Goal: Information Seeking & Learning: Compare options

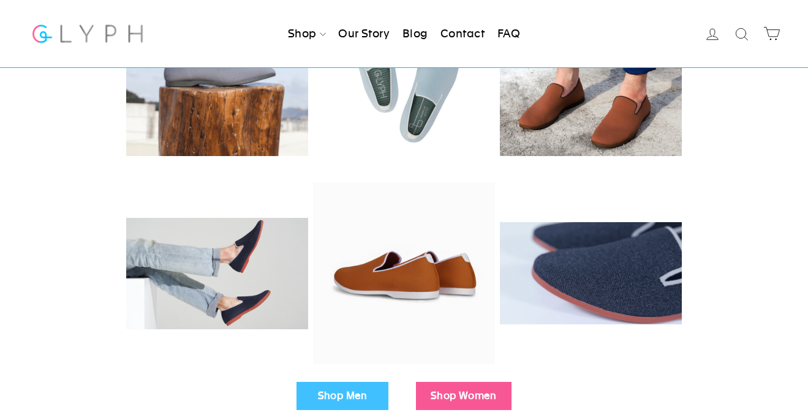
scroll to position [220, 0]
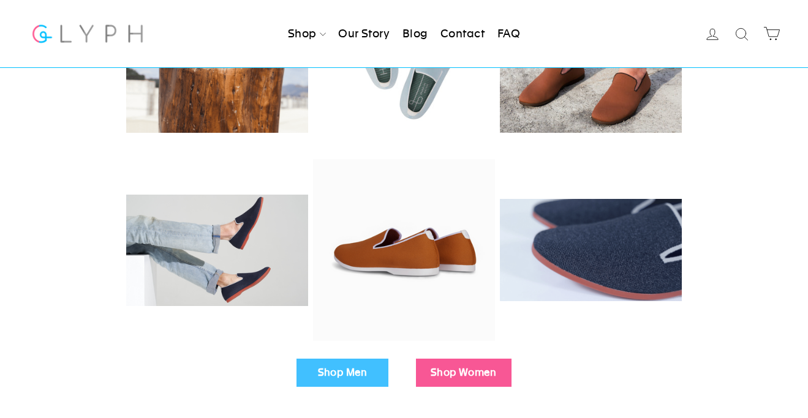
click at [345, 371] on link "Shop Men" at bounding box center [342, 373] width 92 height 28
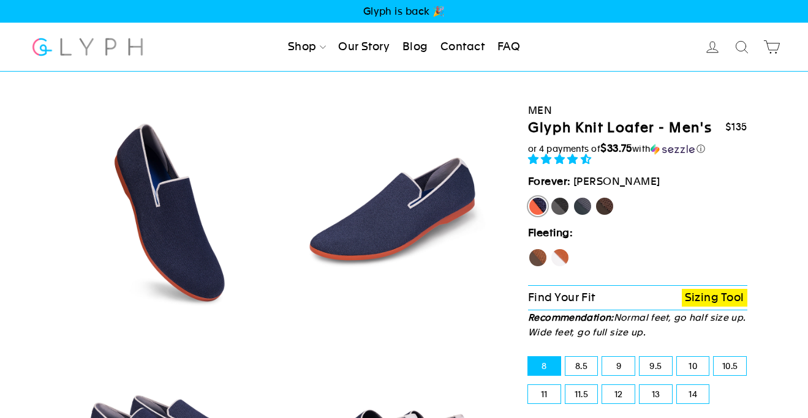
select select "highest-rating"
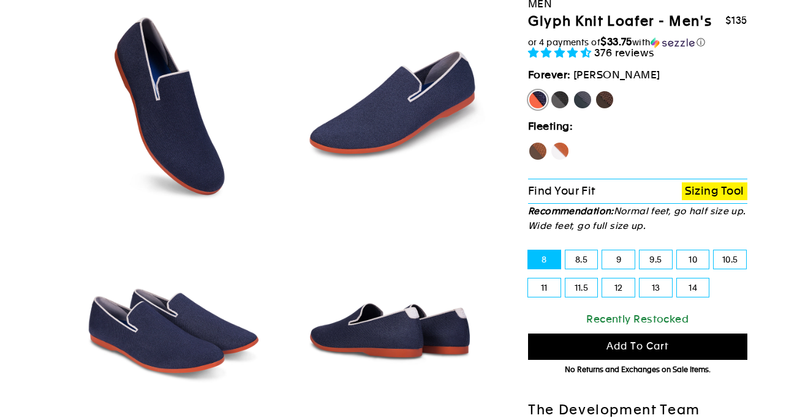
scroll to position [118, 0]
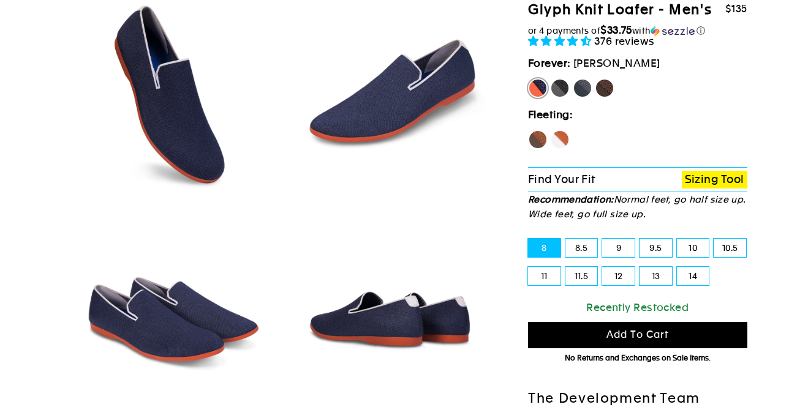
click at [561, 90] on label "Panther" at bounding box center [560, 88] width 20 height 20
click at [550, 79] on input "Panther" at bounding box center [550, 78] width 1 height 1
radio input "true"
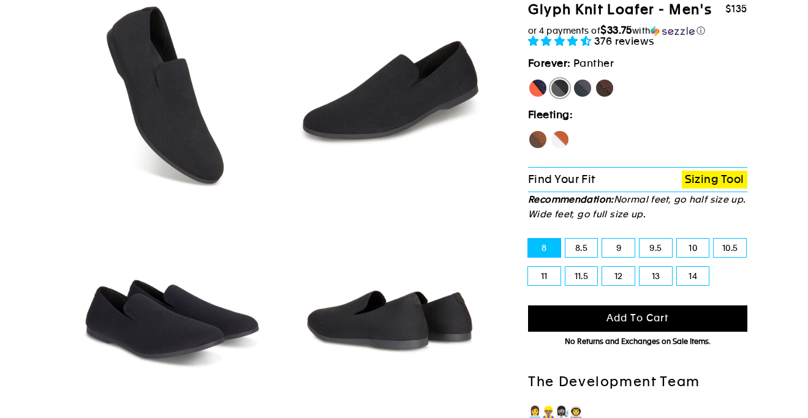
click at [583, 88] on label "Rhino" at bounding box center [582, 88] width 20 height 20
click at [573, 79] on input "Rhino" at bounding box center [572, 78] width 1 height 1
radio input "true"
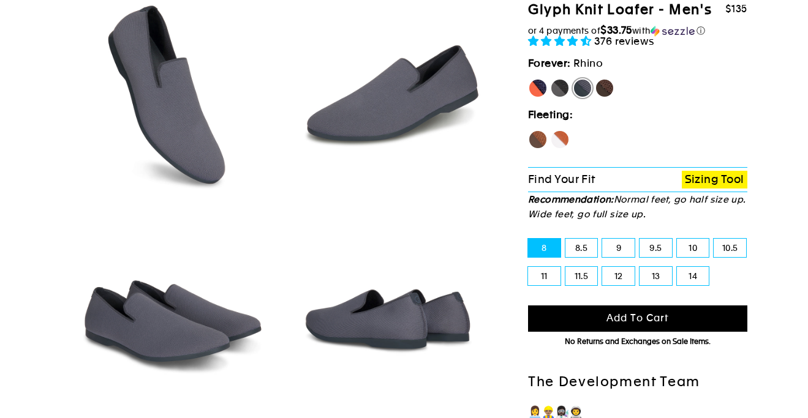
click at [613, 88] on label "Mustang" at bounding box center [604, 88] width 20 height 20
click at [595, 79] on input "Mustang" at bounding box center [594, 78] width 1 height 1
radio input "true"
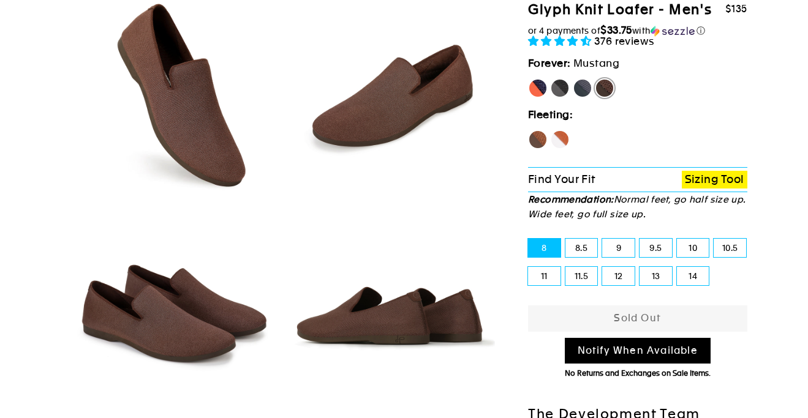
click at [533, 86] on label "[PERSON_NAME]" at bounding box center [538, 88] width 20 height 20
click at [528, 79] on input "[PERSON_NAME]" at bounding box center [528, 78] width 1 height 1
radio input "true"
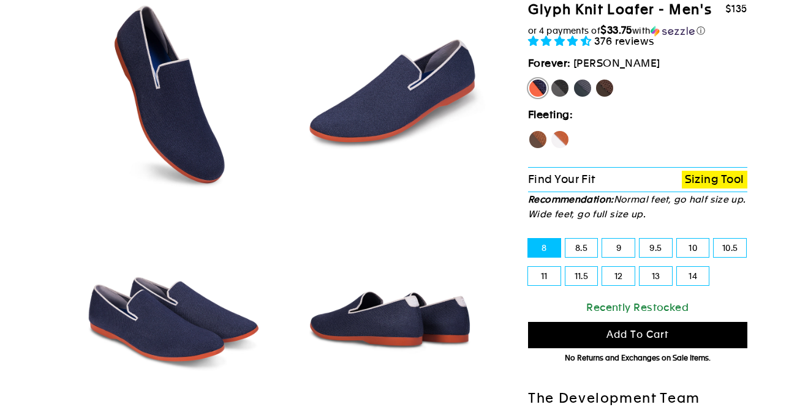
click at [538, 139] on label "Hawk" at bounding box center [538, 140] width 20 height 20
click at [528, 130] on input "Hawk" at bounding box center [528, 130] width 1 height 1
radio input "true"
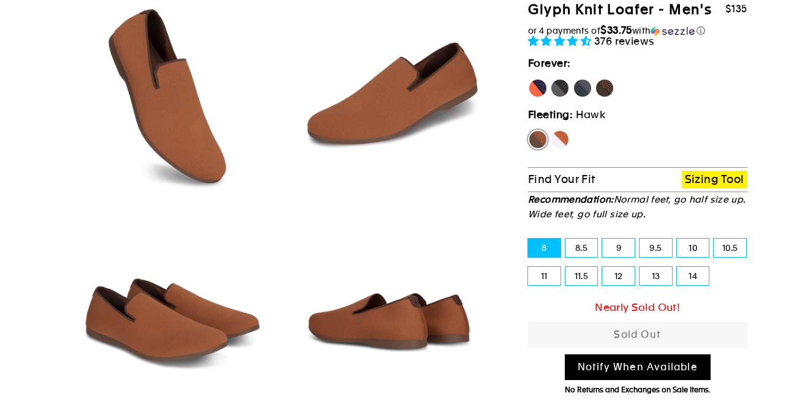
click at [560, 138] on label "Fox" at bounding box center [560, 140] width 20 height 20
click at [550, 130] on input "Fox" at bounding box center [550, 130] width 1 height 1
radio input "true"
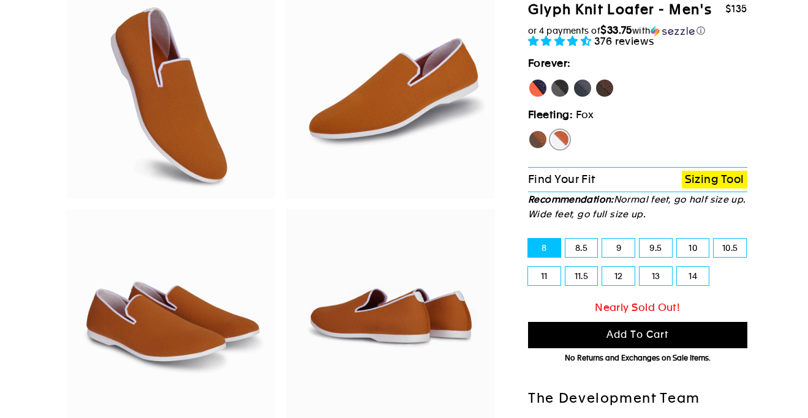
click at [538, 87] on label "[PERSON_NAME]" at bounding box center [538, 88] width 20 height 20
click at [528, 79] on input "[PERSON_NAME]" at bounding box center [528, 78] width 1 height 1
radio input "true"
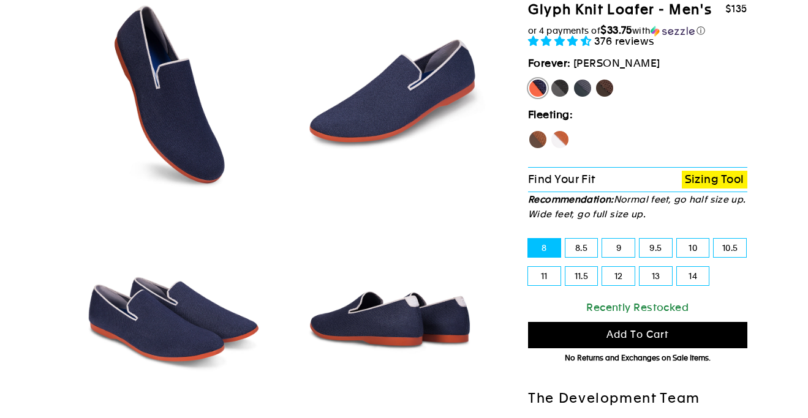
click at [559, 87] on label "Panther" at bounding box center [560, 88] width 20 height 20
click at [550, 79] on input "Panther" at bounding box center [550, 78] width 1 height 1
radio input "true"
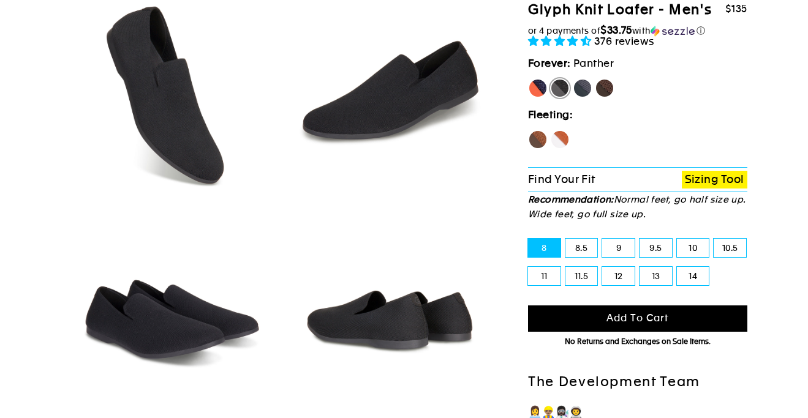
click at [584, 89] on label "Rhino" at bounding box center [582, 88] width 20 height 20
click at [573, 79] on input "Rhino" at bounding box center [572, 78] width 1 height 1
radio input "true"
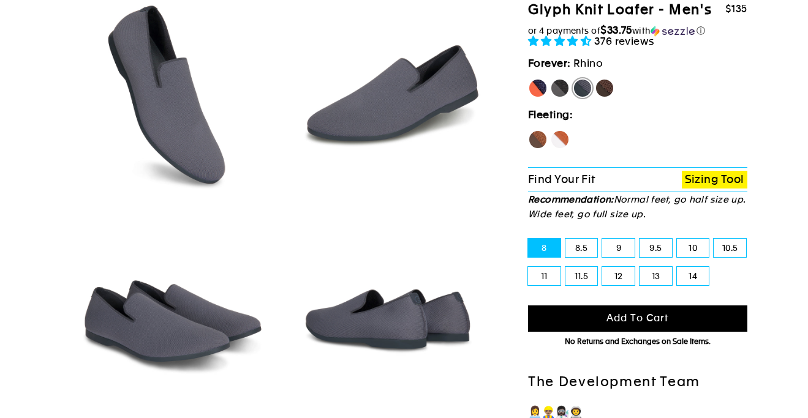
click at [606, 89] on label "Mustang" at bounding box center [604, 88] width 20 height 20
click at [595, 79] on input "Mustang" at bounding box center [594, 78] width 1 height 1
radio input "true"
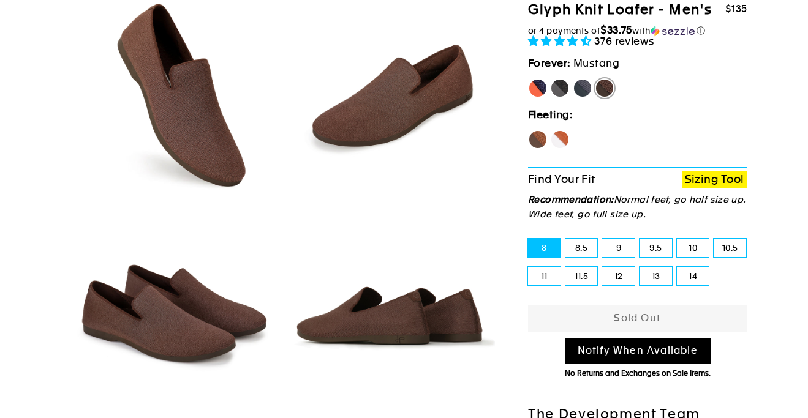
click at [533, 91] on label "[PERSON_NAME]" at bounding box center [538, 88] width 20 height 20
click at [528, 79] on input "[PERSON_NAME]" at bounding box center [528, 78] width 1 height 1
radio input "true"
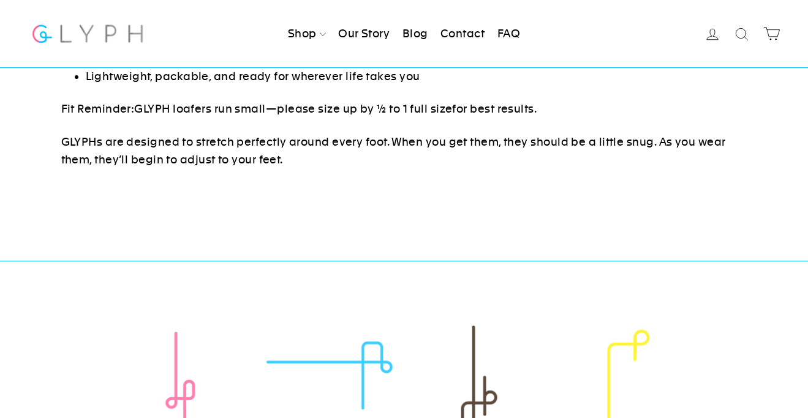
scroll to position [1055, 0]
